Goal: Find specific page/section: Find specific page/section

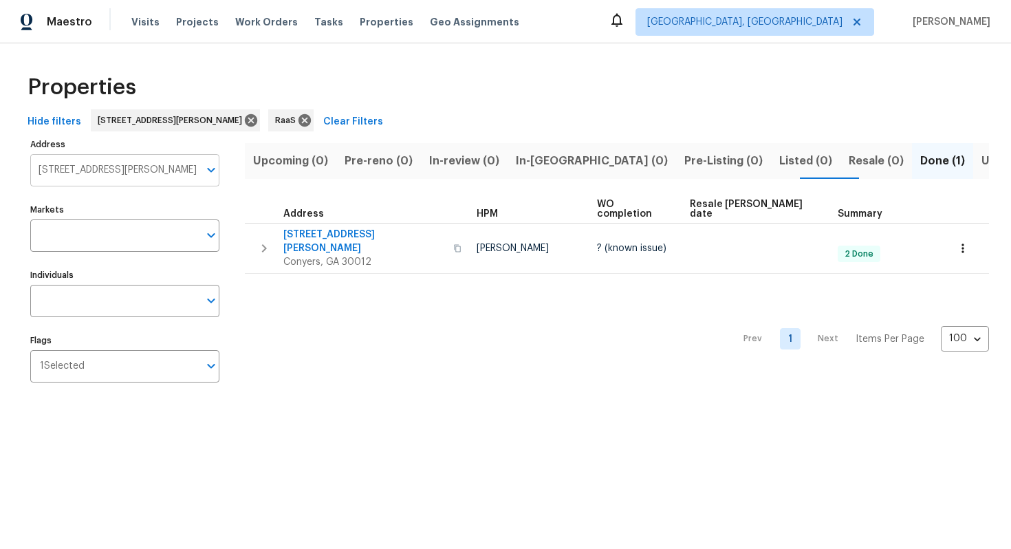
click at [129, 171] on input "1347 Peggy Ln NW Conyers GA 30012" at bounding box center [114, 170] width 169 height 32
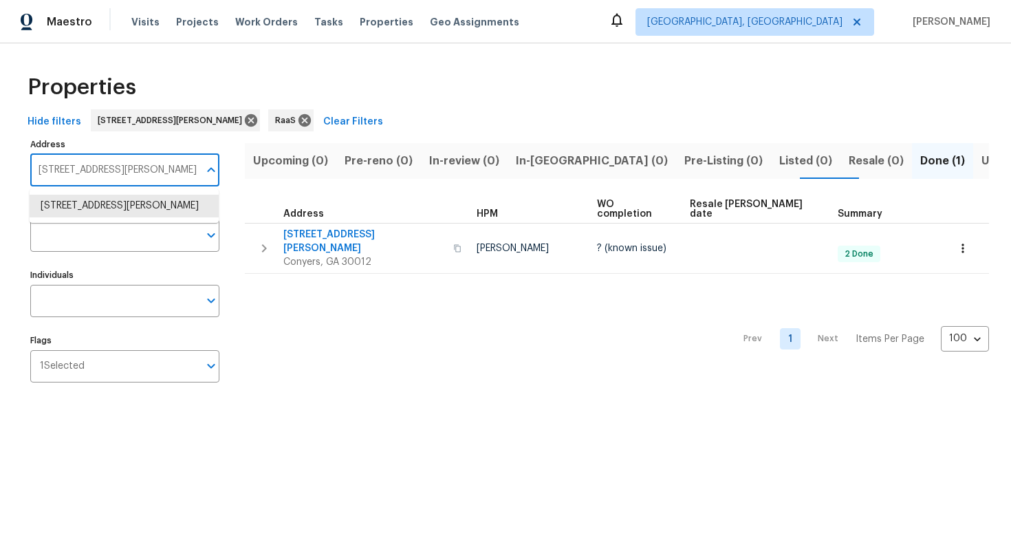
paste input "[STREET_ADDRESS][PERSON_NAME]"
type input "7708 Belah Dr, New Port Richey, FL 34653"
click at [123, 213] on li "7708 Belah Dr New Port Richey FL 34653" at bounding box center [124, 206] width 189 height 23
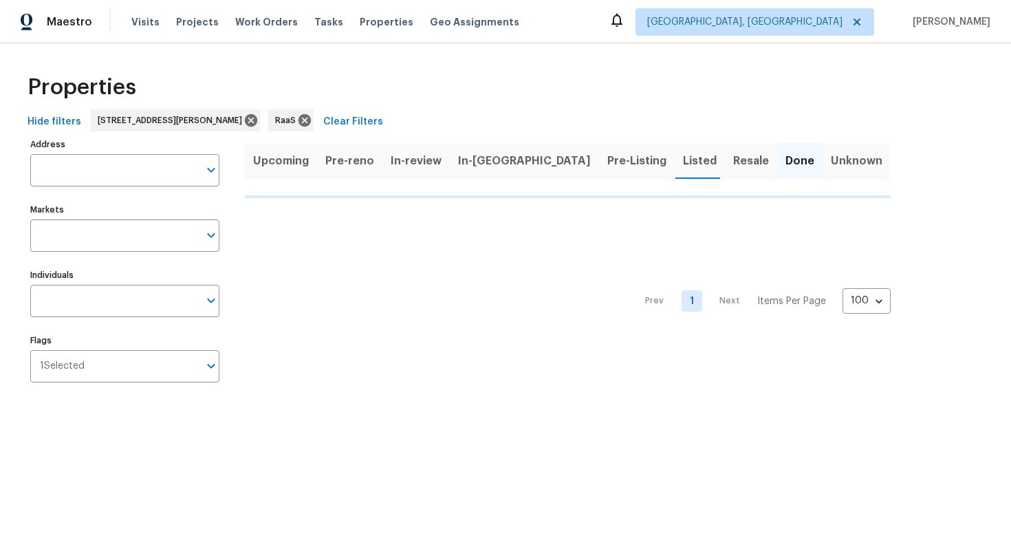
type input "7708 Belah Dr New Port Richey FL 34653"
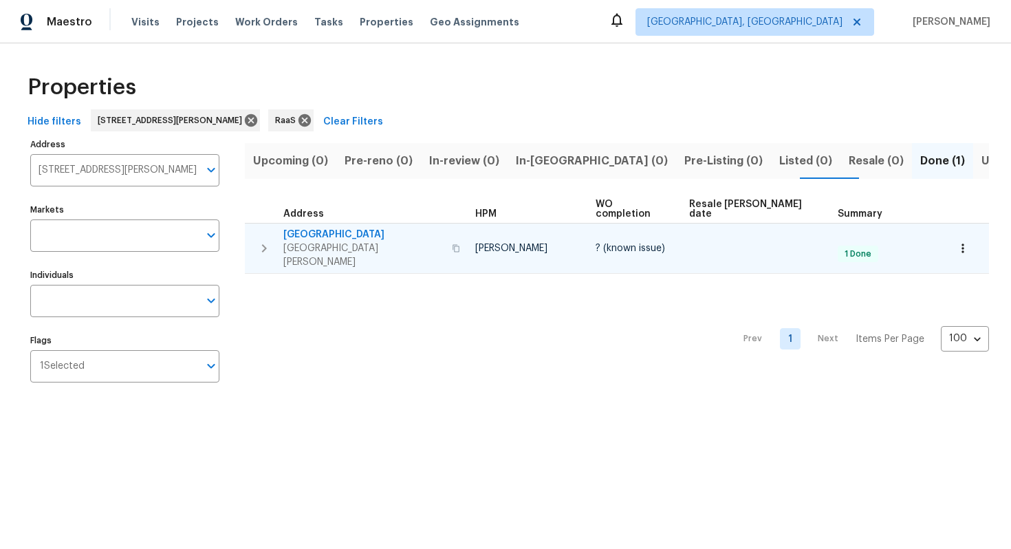
click at [290, 228] on span "7708 Belah Dr" at bounding box center [363, 235] width 160 height 14
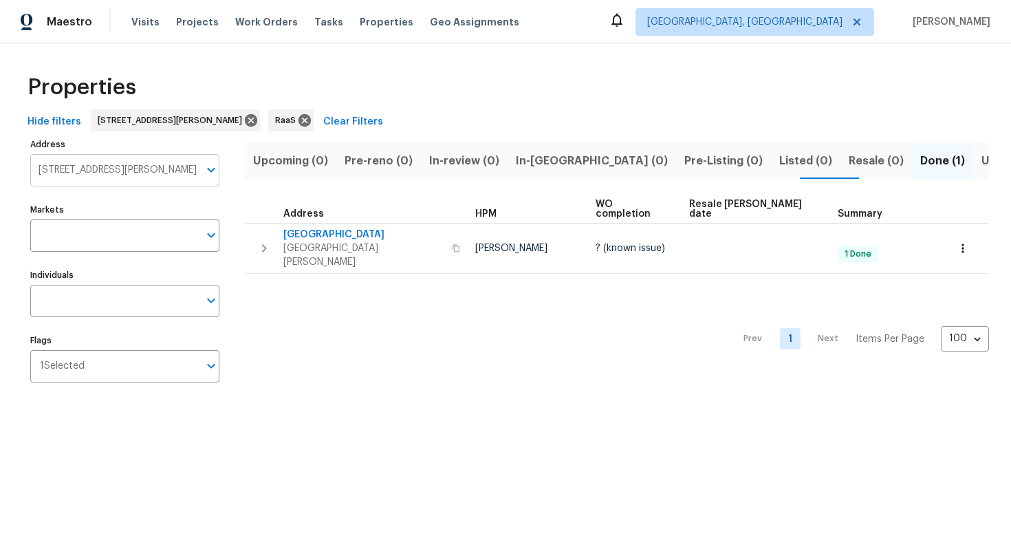
click at [115, 181] on input "7708 Belah Dr New Port Richey FL 34653" at bounding box center [114, 170] width 169 height 32
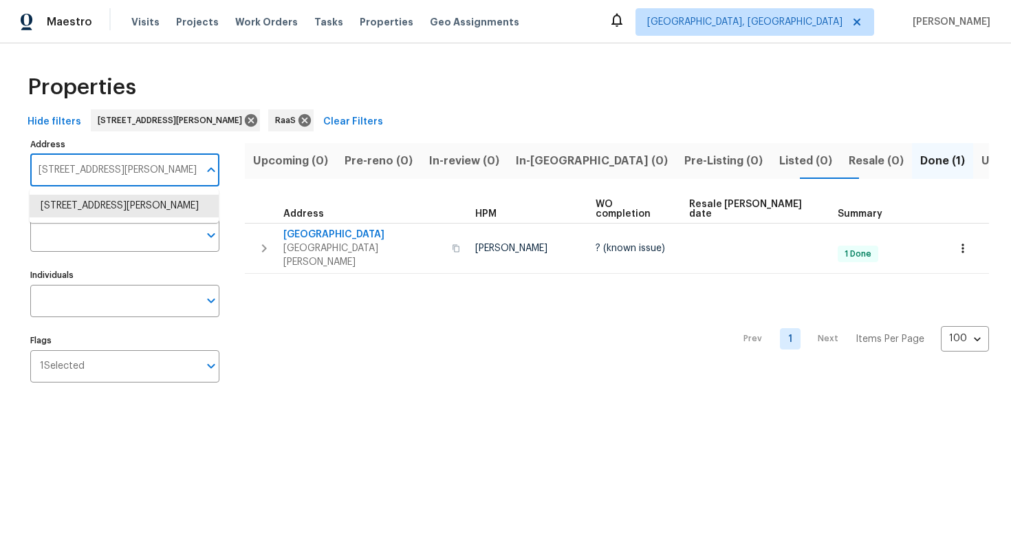
paste input "[STREET_ADDRESS]"
type input "[STREET_ADDRESS]"
click at [96, 213] on li "10467 Hallmark Blvd Riverview FL 33578" at bounding box center [124, 206] width 189 height 23
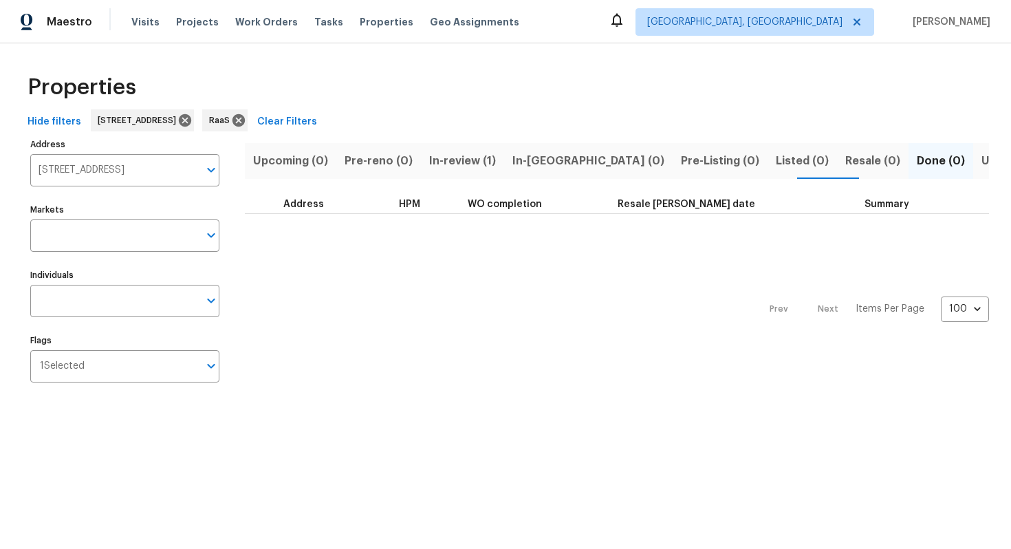
click at [456, 167] on span "In-review (1)" at bounding box center [462, 160] width 67 height 19
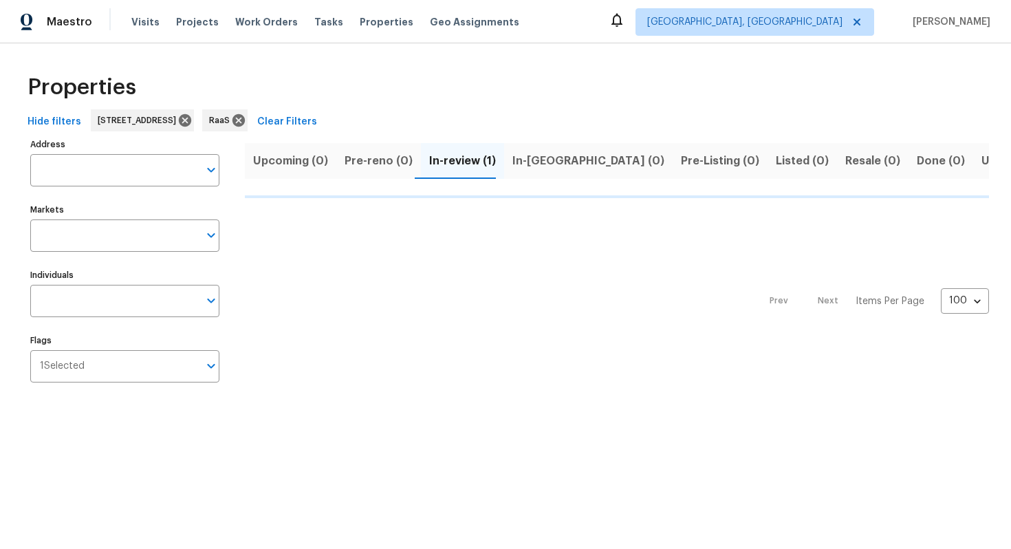
type input "10467 Hallmark Blvd Riverview FL 33578"
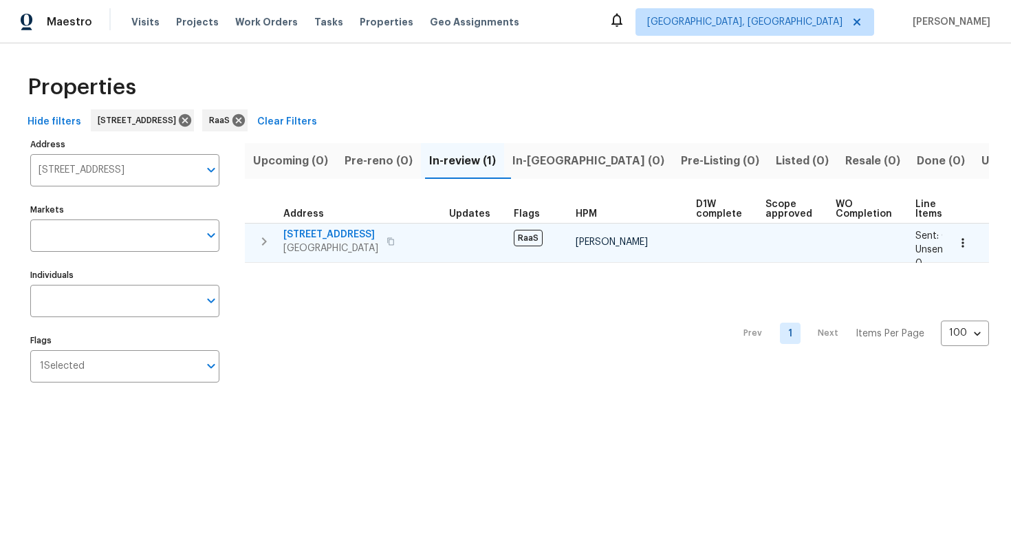
click at [325, 237] on span "10467 Hallmark Blvd" at bounding box center [330, 235] width 95 height 14
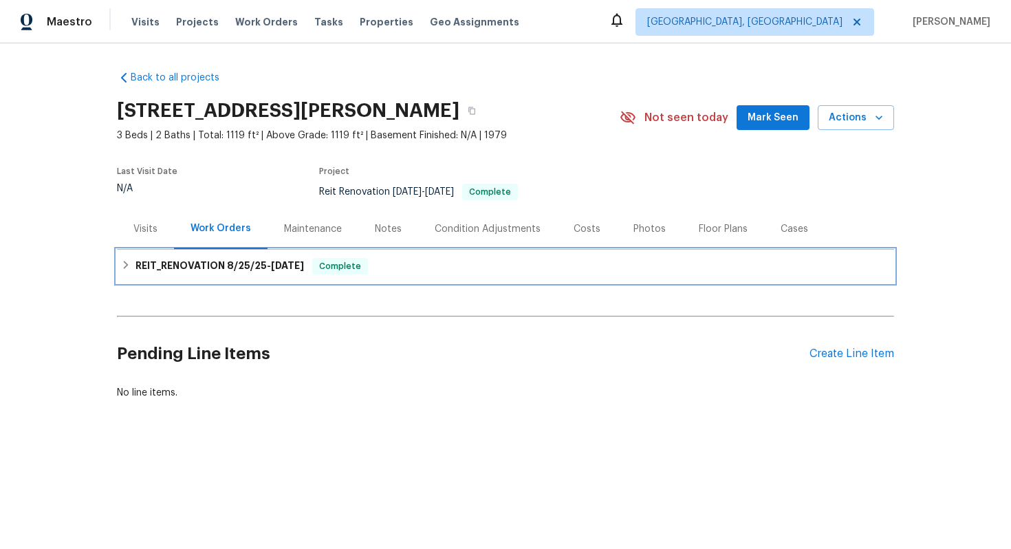
click at [268, 270] on span "[DATE] - [DATE]" at bounding box center [265, 266] width 77 height 10
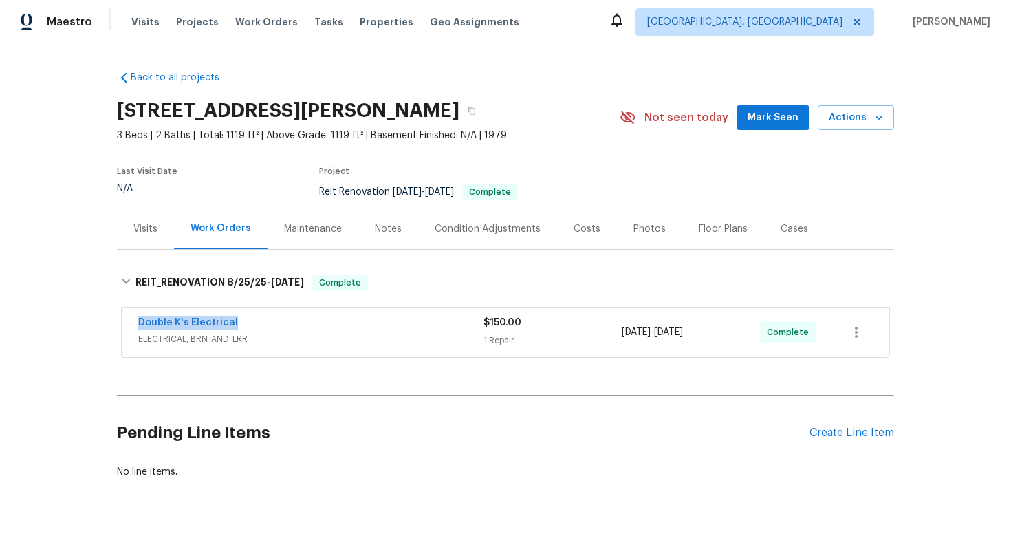
drag, startPoint x: 130, startPoint y: 323, endPoint x: 275, endPoint y: 332, distance: 144.7
click at [275, 332] on div "Double K's Electrical ELECTRICAL, BRN_AND_LRR $150.00 1 Repair 9/2/2025 - 9/5/2…" at bounding box center [506, 333] width 768 height 50
copy link "Double K's Electrical"
click at [574, 222] on div "Costs" at bounding box center [587, 229] width 27 height 14
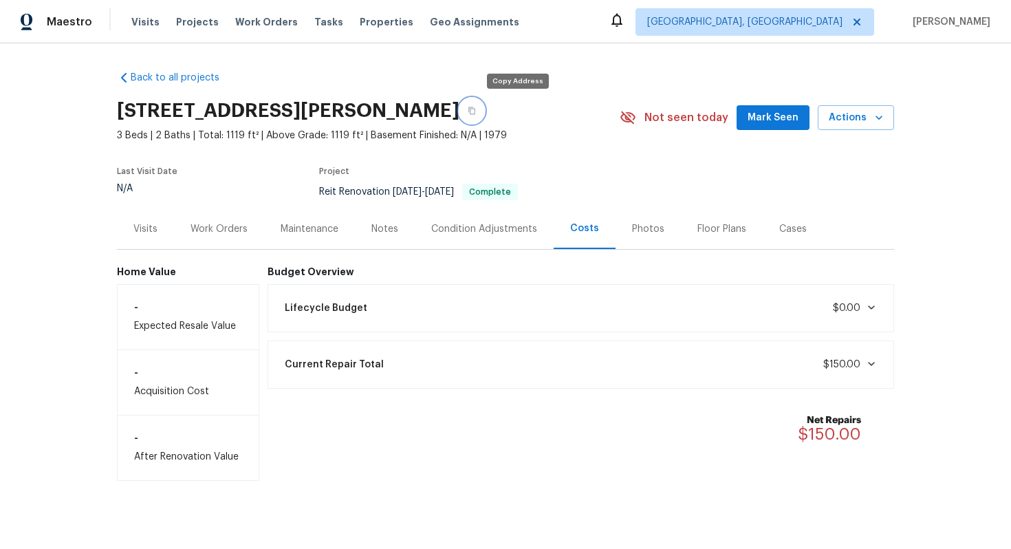
click at [475, 111] on icon "button" at bounding box center [472, 111] width 7 height 8
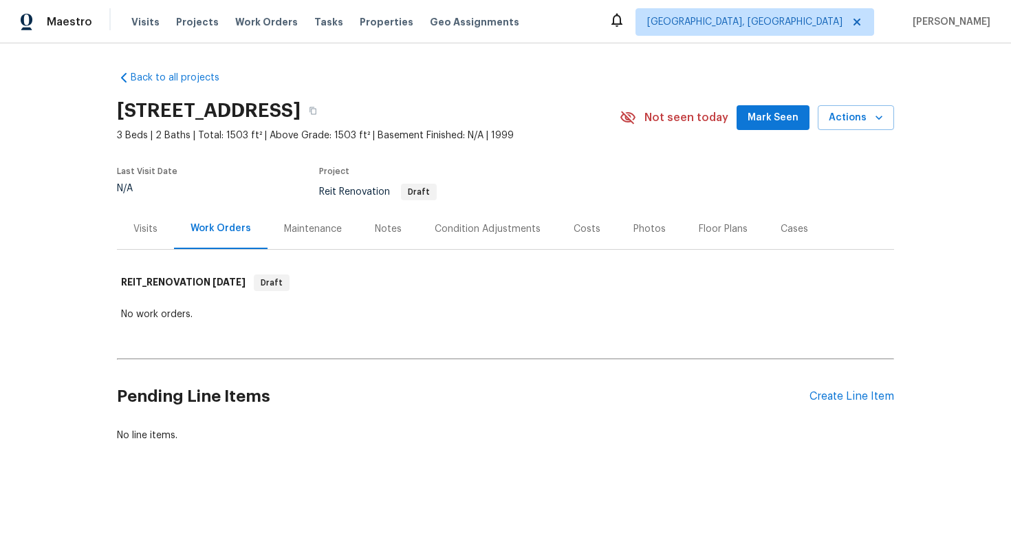
click at [565, 224] on div "Costs" at bounding box center [587, 228] width 60 height 41
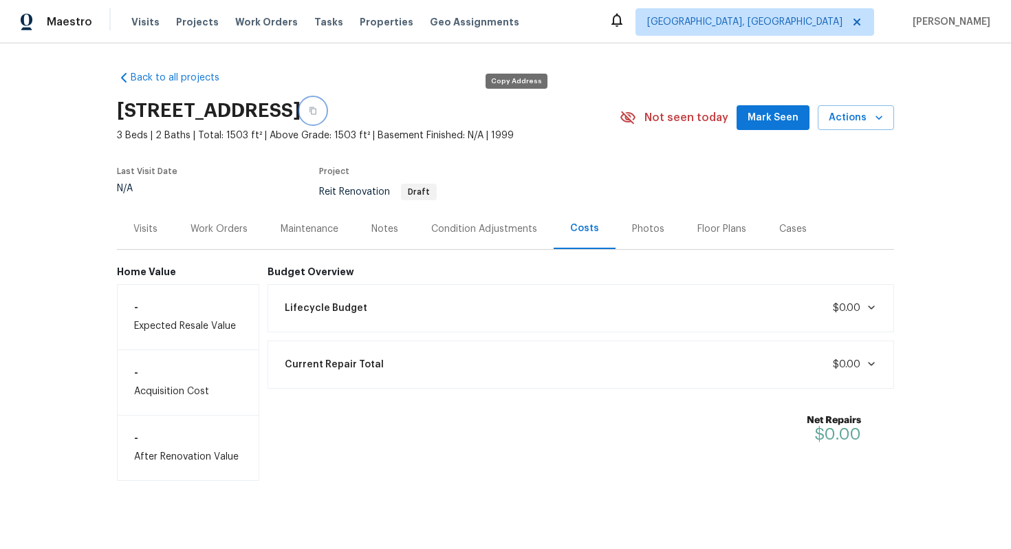
click at [317, 109] on icon "button" at bounding box center [313, 111] width 8 height 8
